Goal: Communication & Community: Answer question/provide support

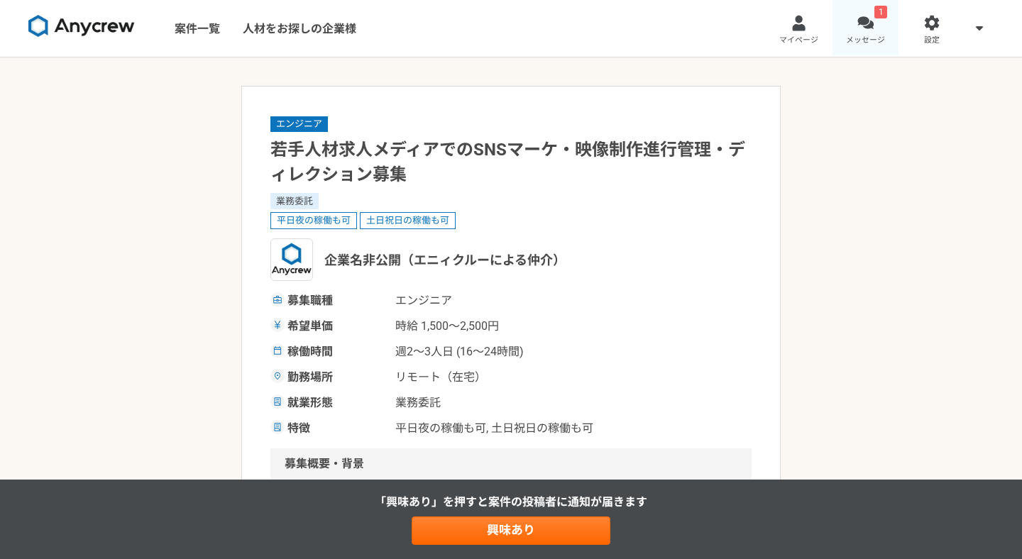
click at [871, 32] on link "1 メッセージ" at bounding box center [865, 28] width 67 height 57
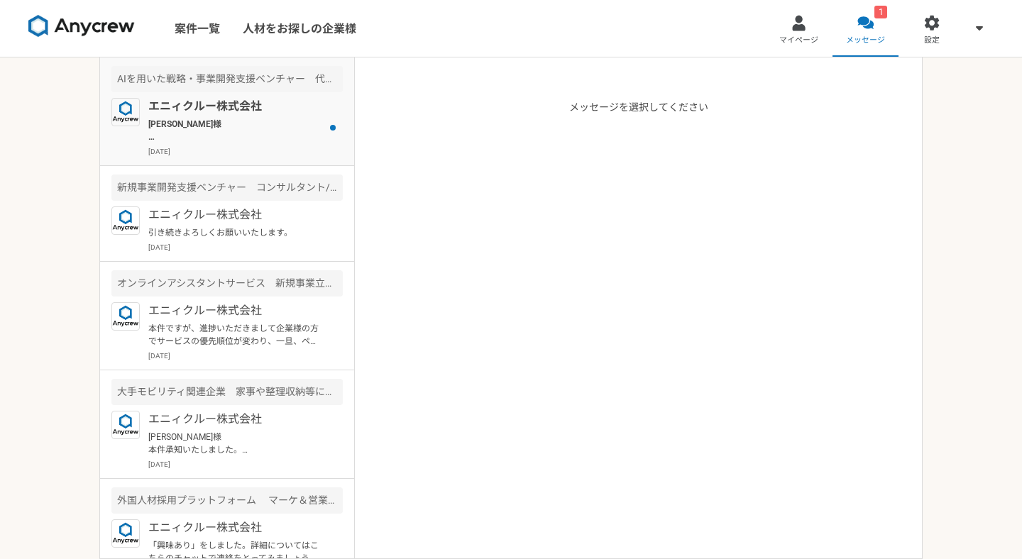
click at [272, 131] on p "[PERSON_NAME]様 本件のご進捗をお伝えさせて頂きます。 [PERSON_NAME]様へのご評価は非常に高かったのですが、今回、先方の知人経由で、本…" at bounding box center [235, 131] width 175 height 26
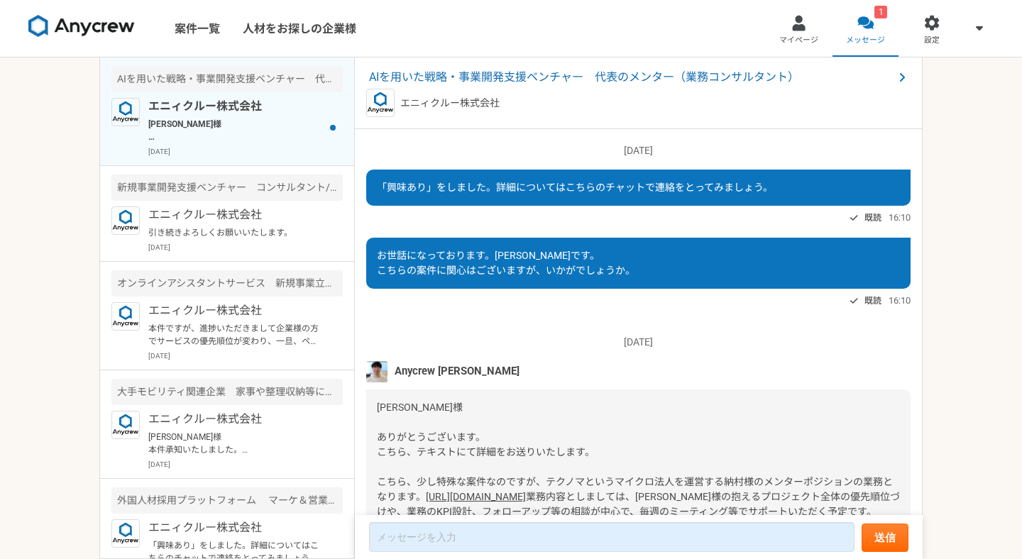
scroll to position [1430, 0]
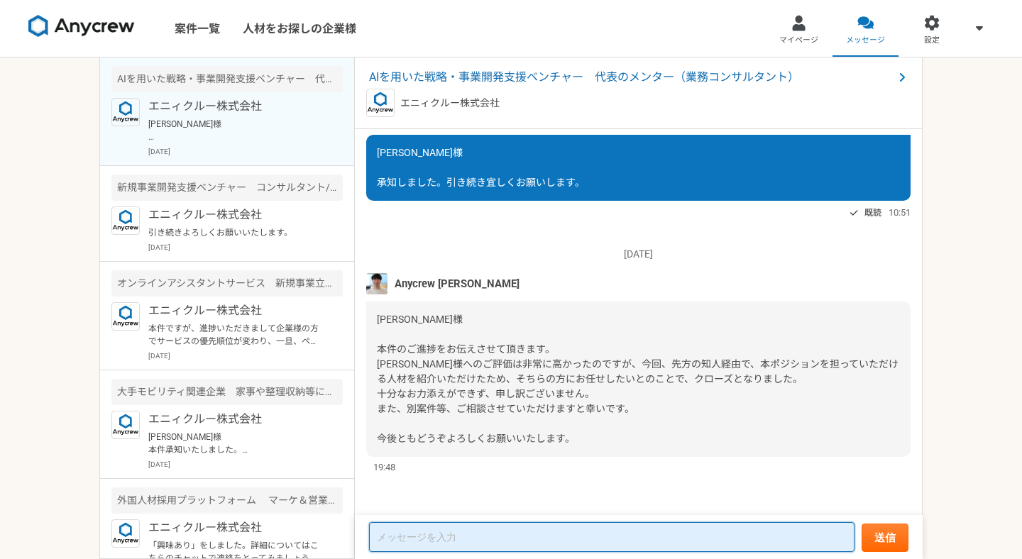
click at [552, 534] on textarea at bounding box center [611, 537] width 485 height 30
type textarea "城"
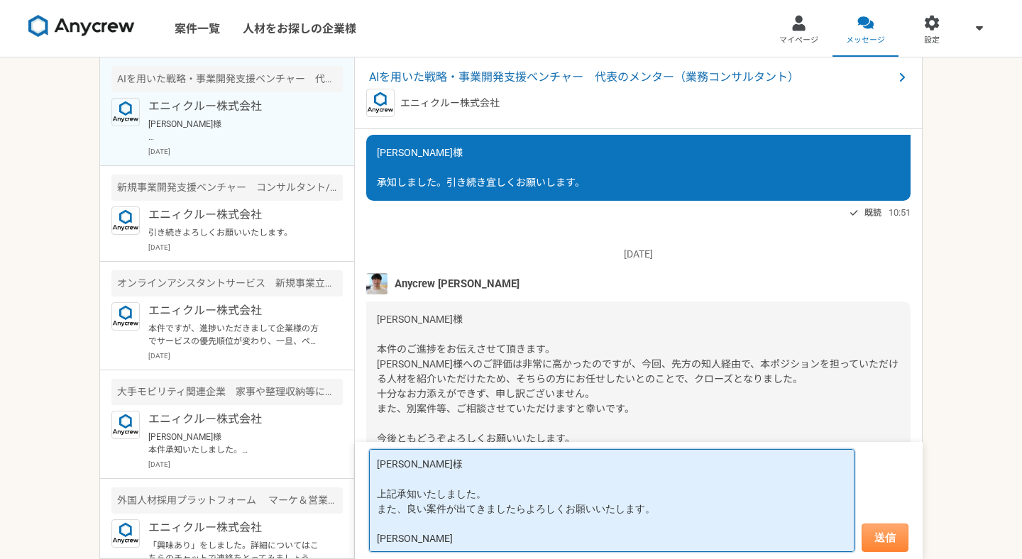
type textarea "[PERSON_NAME]様 上記承知いたしました。 また、良い案件が出てきましたらよろしくお願いいたします。 [PERSON_NAME]"
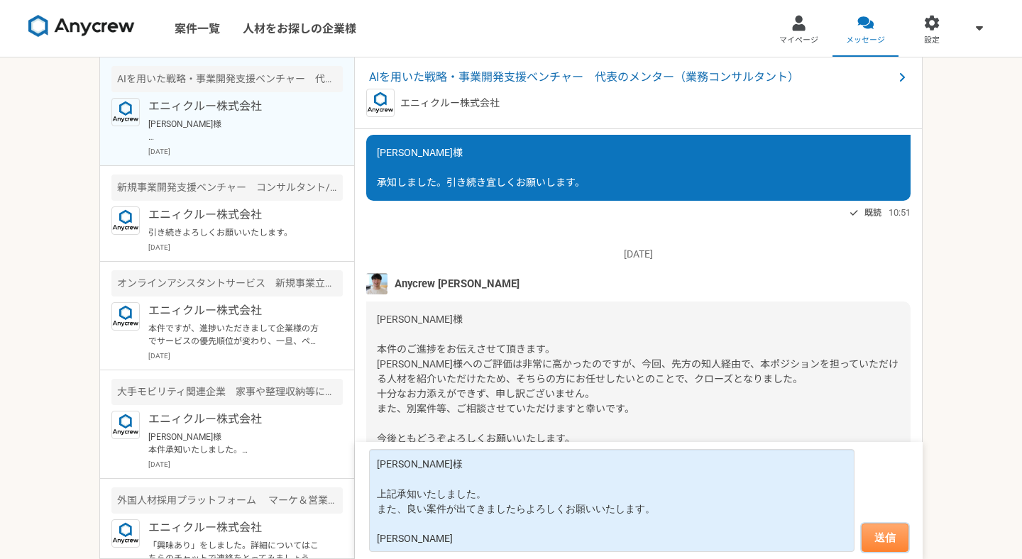
click at [879, 540] on button "送信" at bounding box center [884, 538] width 47 height 28
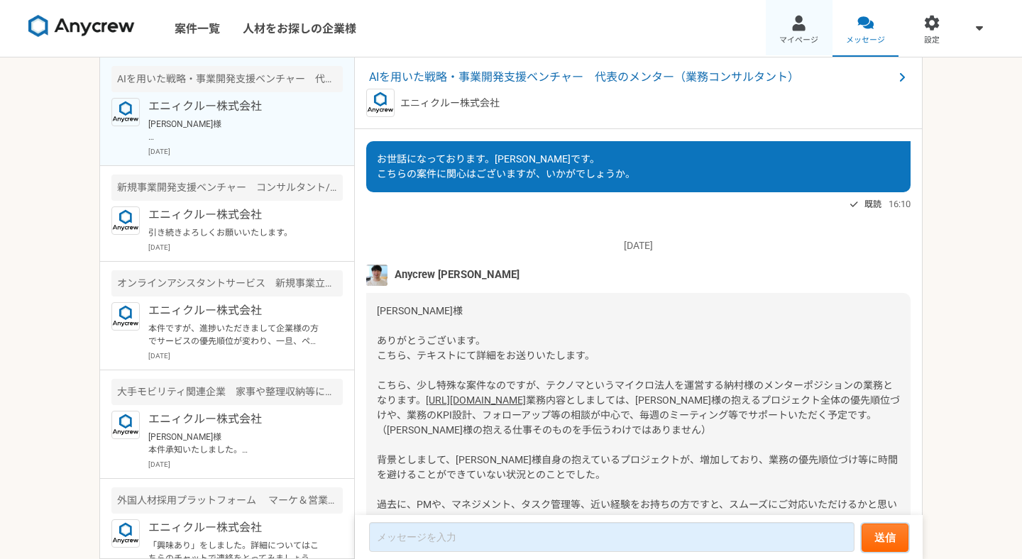
scroll to position [164, 0]
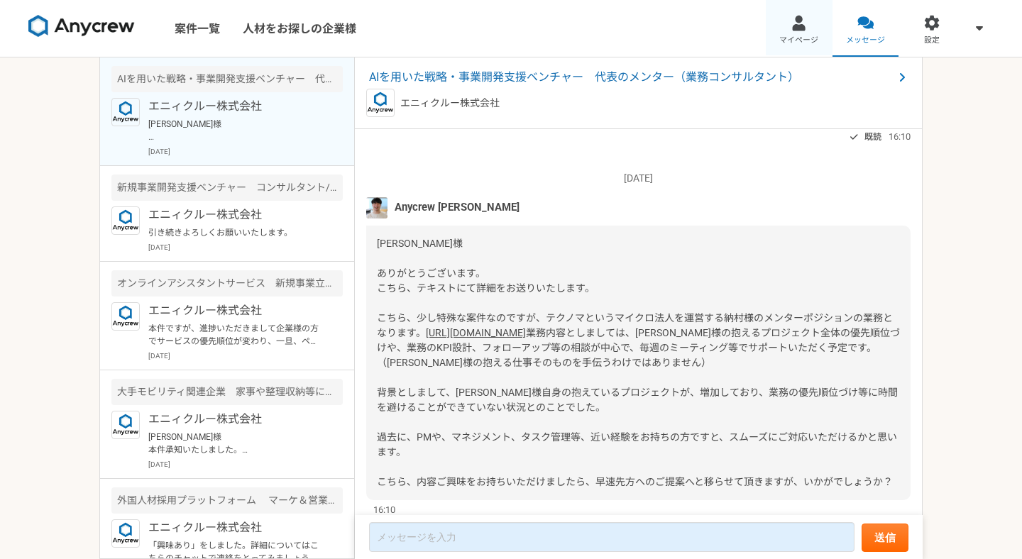
click at [790, 37] on span "マイページ" at bounding box center [798, 40] width 39 height 11
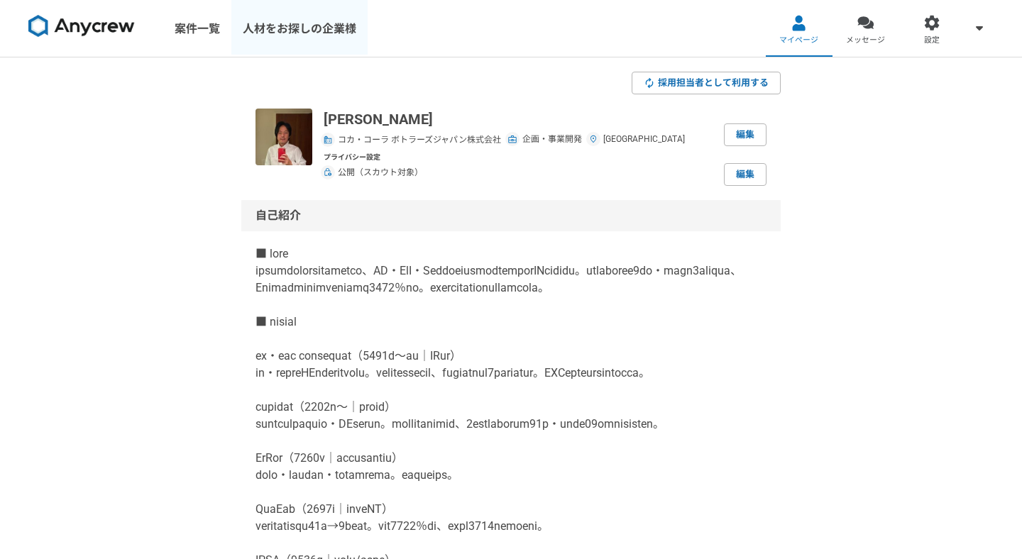
click at [324, 38] on link "人材をお探しの企業様" at bounding box center [299, 28] width 136 height 57
click at [189, 30] on link "案件一覧" at bounding box center [197, 28] width 68 height 57
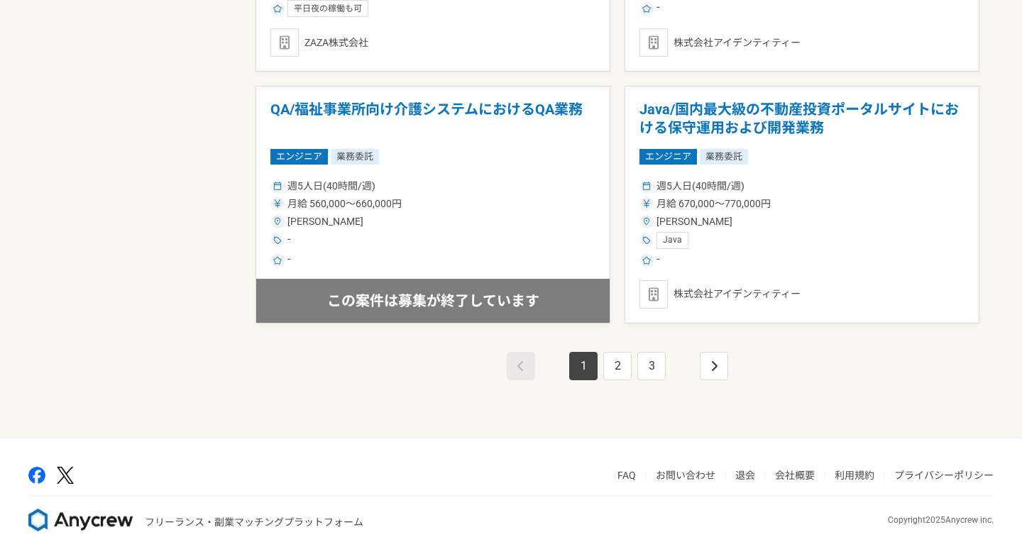
scroll to position [2484, 0]
